Goal: Information Seeking & Learning: Learn about a topic

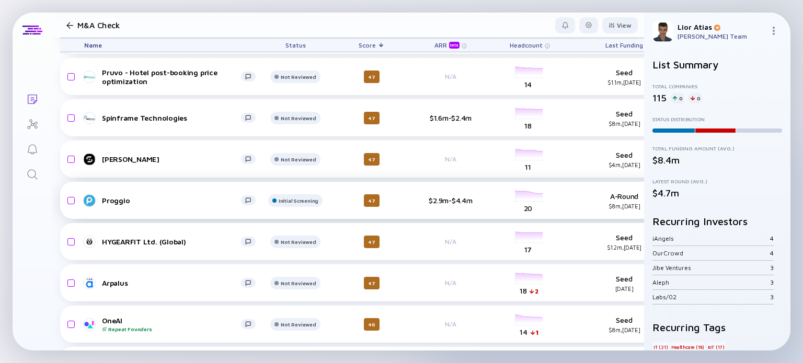
scroll to position [2880, 0]
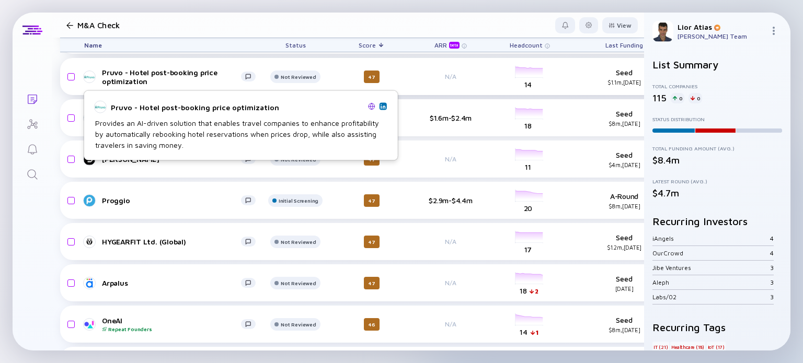
click at [192, 77] on div "Pruvo - Hotel post-booking price optimization" at bounding box center [171, 77] width 139 height 18
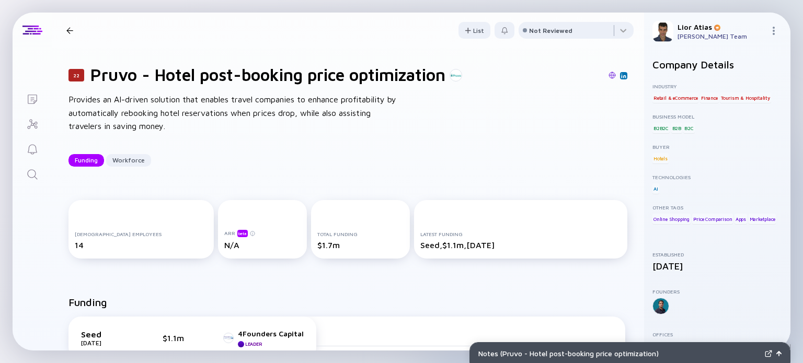
click at [298, 174] on div "22 Pruvo - Hotel post-booking price optimization Provides an AI-driven solution…" at bounding box center [348, 115] width 592 height 135
click at [579, 33] on div at bounding box center [576, 32] width 115 height 21
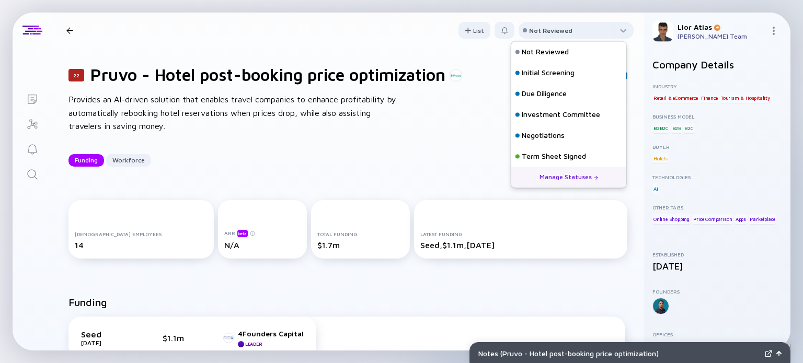
click at [353, 76] on h1 "Pruvo - Hotel post-booking price optimization" at bounding box center [267, 75] width 355 height 20
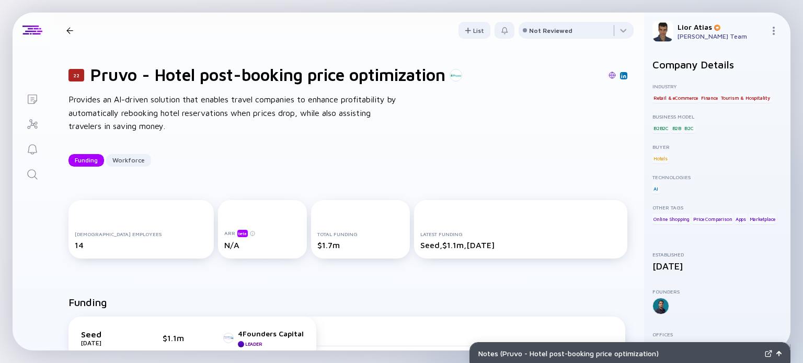
click at [73, 33] on div at bounding box center [69, 30] width 15 height 7
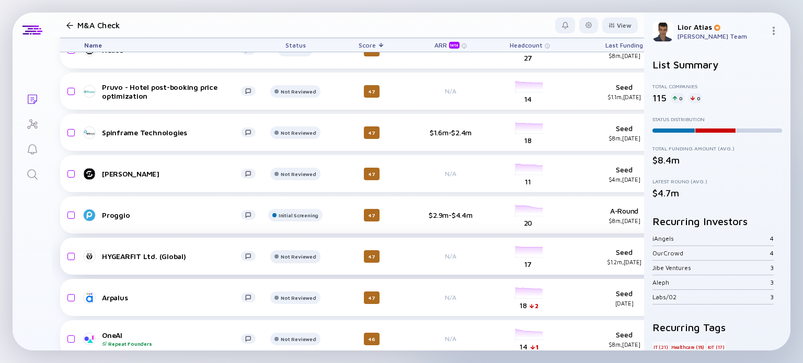
scroll to position [2864, 0]
click at [303, 43] on span "Status" at bounding box center [295, 45] width 20 height 8
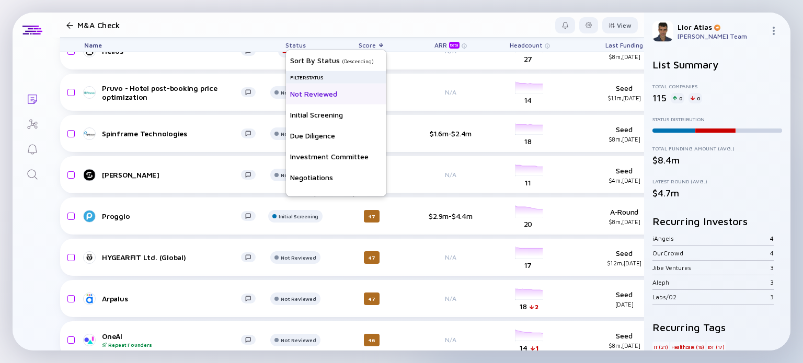
click at [322, 92] on div "Not Reviewed" at bounding box center [336, 93] width 100 height 21
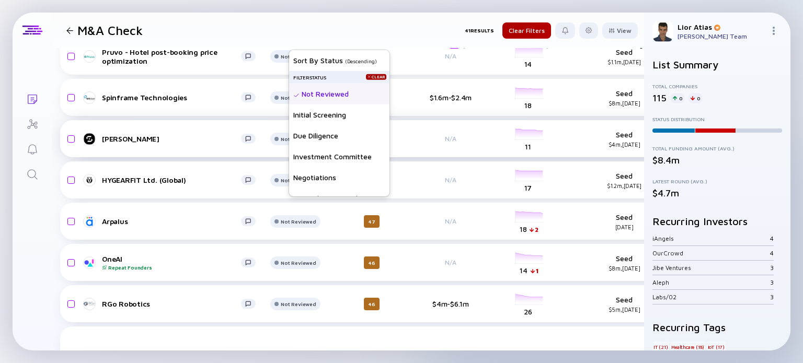
scroll to position [0, 0]
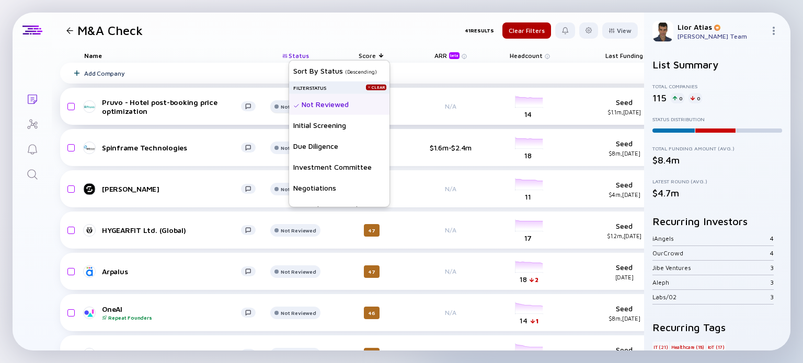
click at [282, 109] on div "Not Reviewed" at bounding box center [298, 107] width 35 height 6
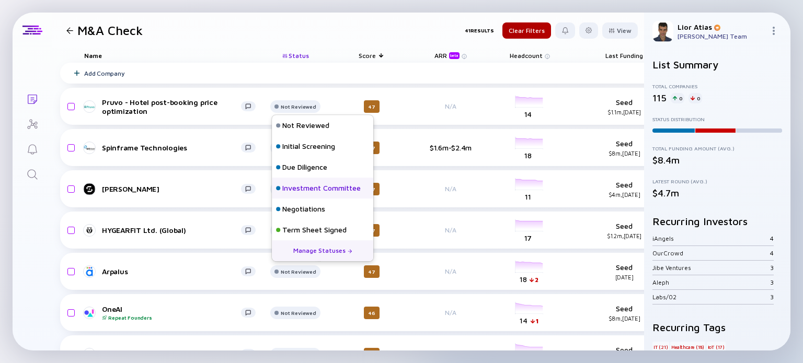
scroll to position [46, 0]
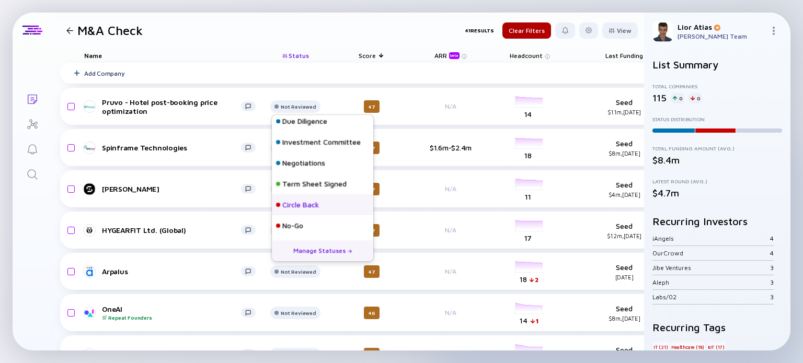
click at [311, 207] on div "Circle Back" at bounding box center [300, 205] width 37 height 10
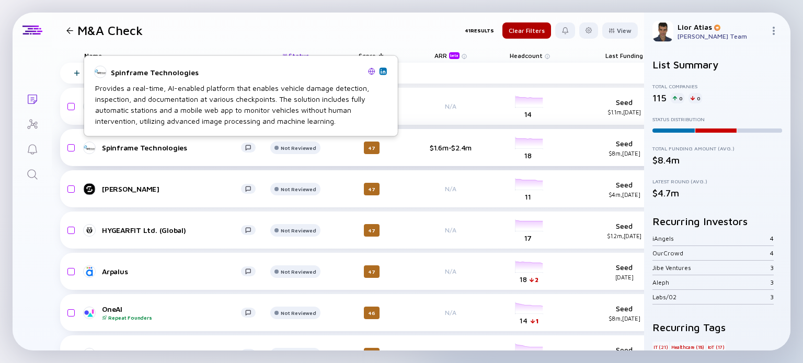
click at [142, 146] on div "Spinframe Technologies" at bounding box center [171, 147] width 139 height 9
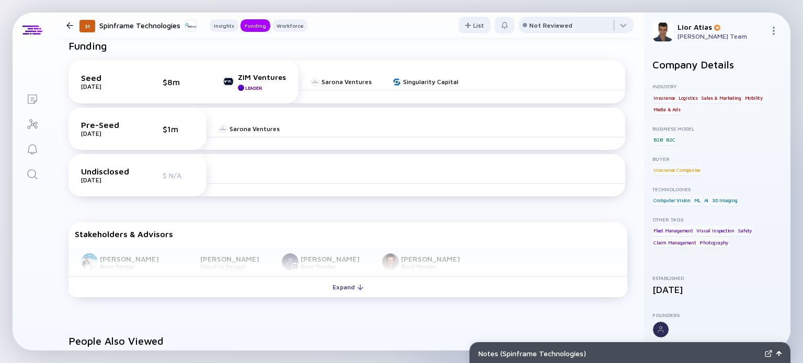
scroll to position [289, 0]
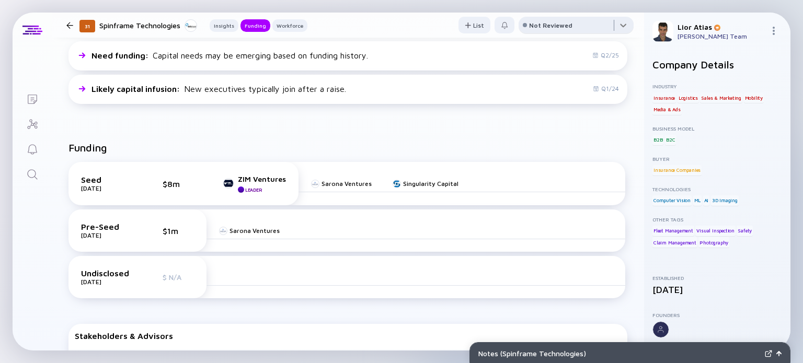
click at [572, 25] on div at bounding box center [576, 27] width 115 height 21
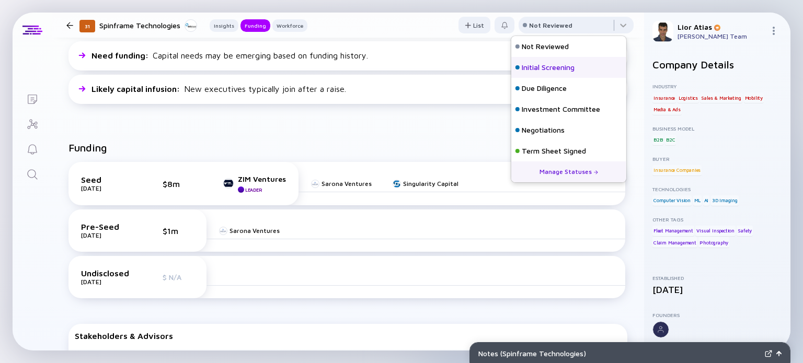
click at [556, 67] on div "Initial Screening" at bounding box center [548, 67] width 53 height 10
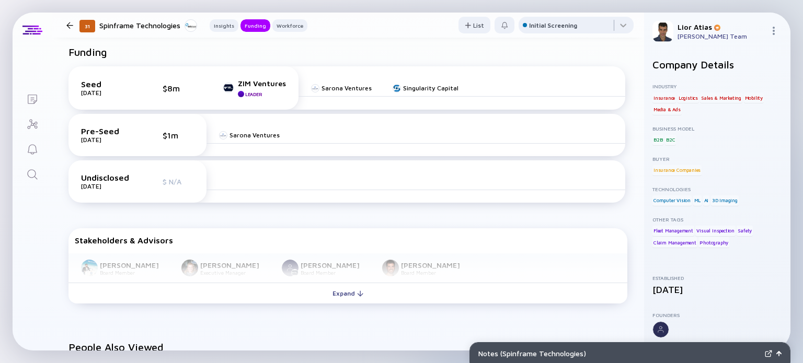
scroll to position [385, 0]
click at [67, 26] on div at bounding box center [69, 25] width 7 height 7
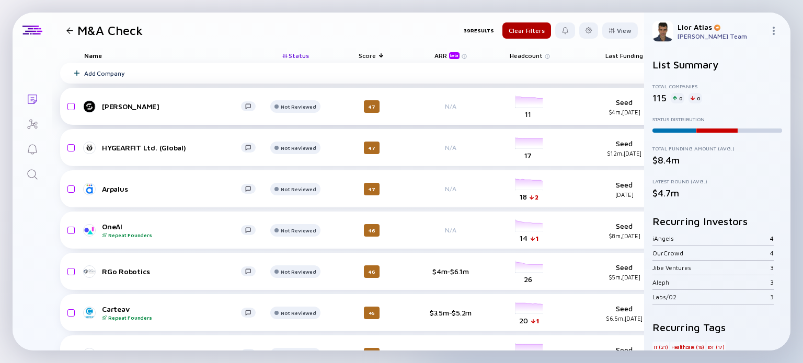
click at [167, 108] on div "[PERSON_NAME]" at bounding box center [171, 106] width 139 height 9
